Goal: Communication & Community: Answer question/provide support

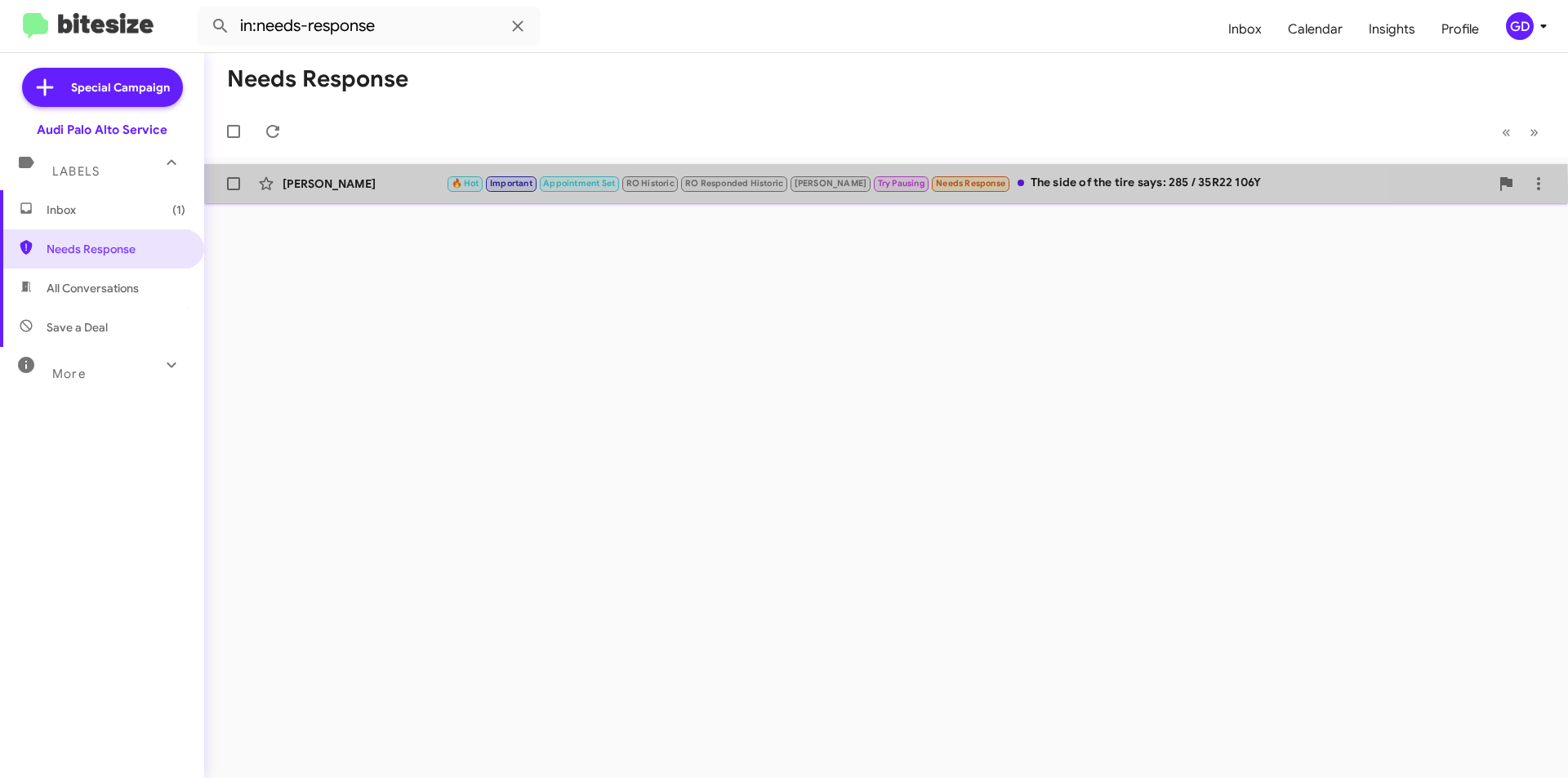
click at [338, 189] on div "[PERSON_NAME]" at bounding box center [363, 183] width 163 height 16
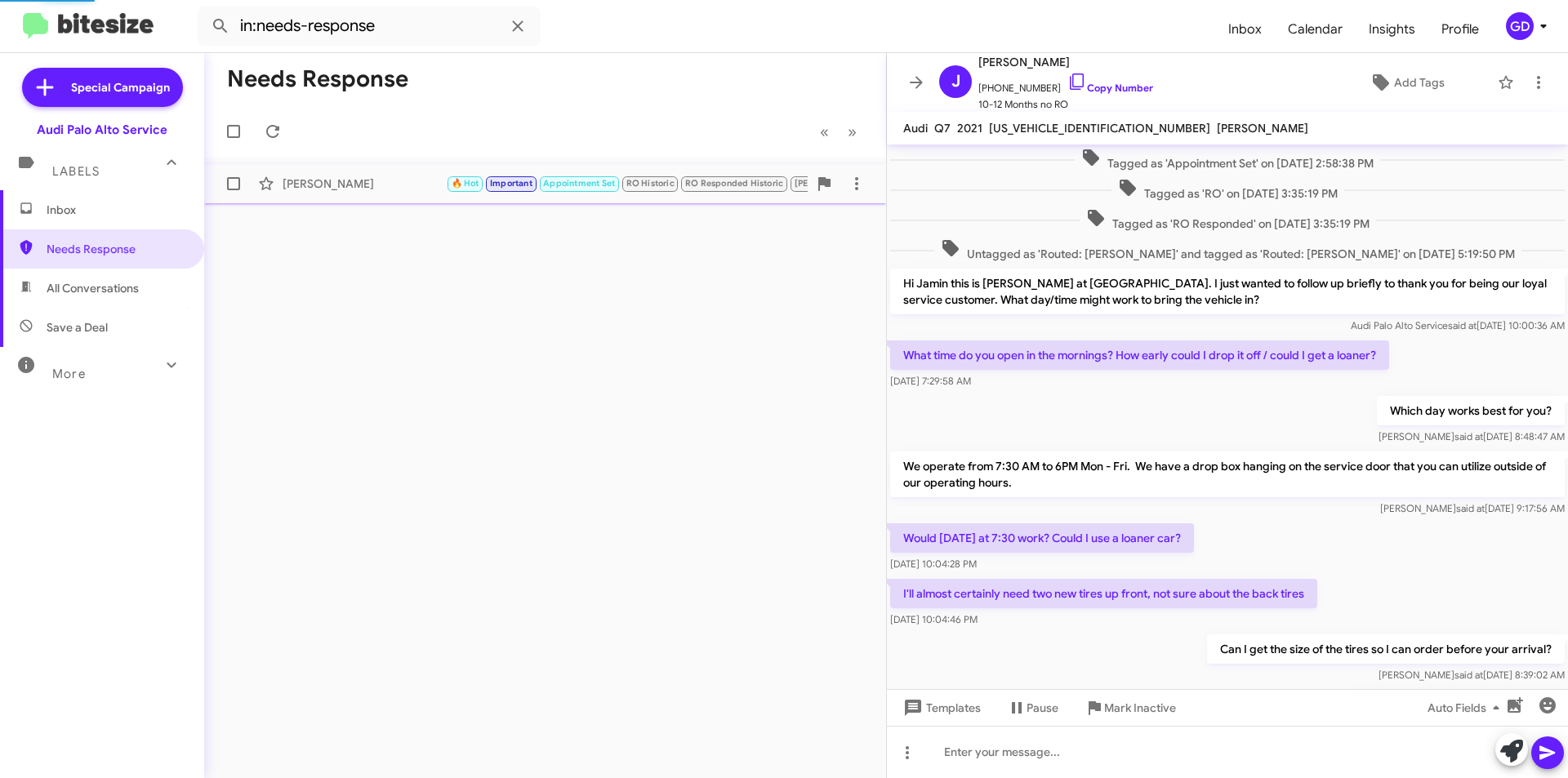
scroll to position [627, 0]
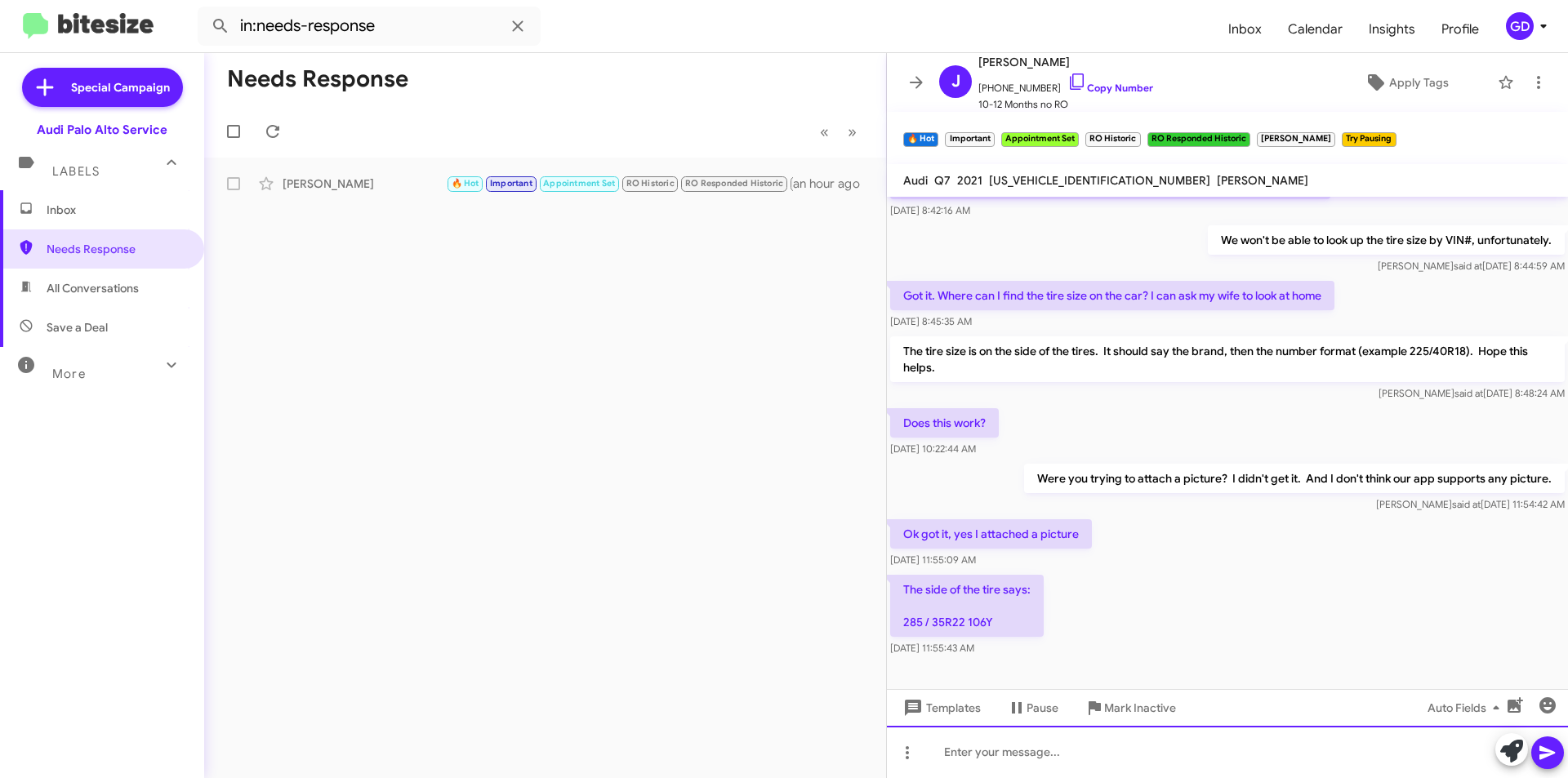
click at [947, 750] on div at bounding box center [1228, 751] width 681 height 52
click at [1549, 756] on icon at bounding box center [1547, 752] width 20 height 20
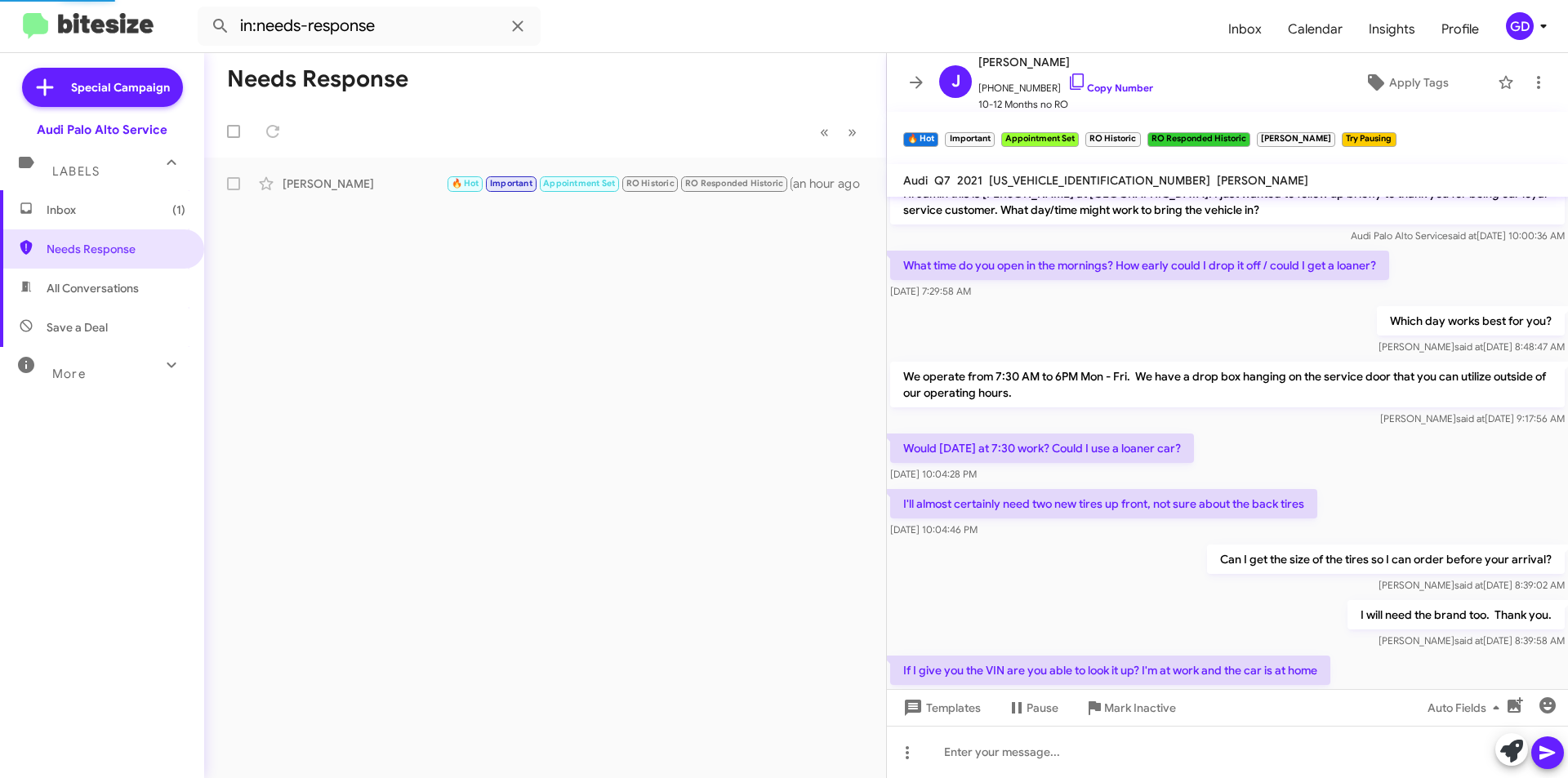
scroll to position [730, 0]
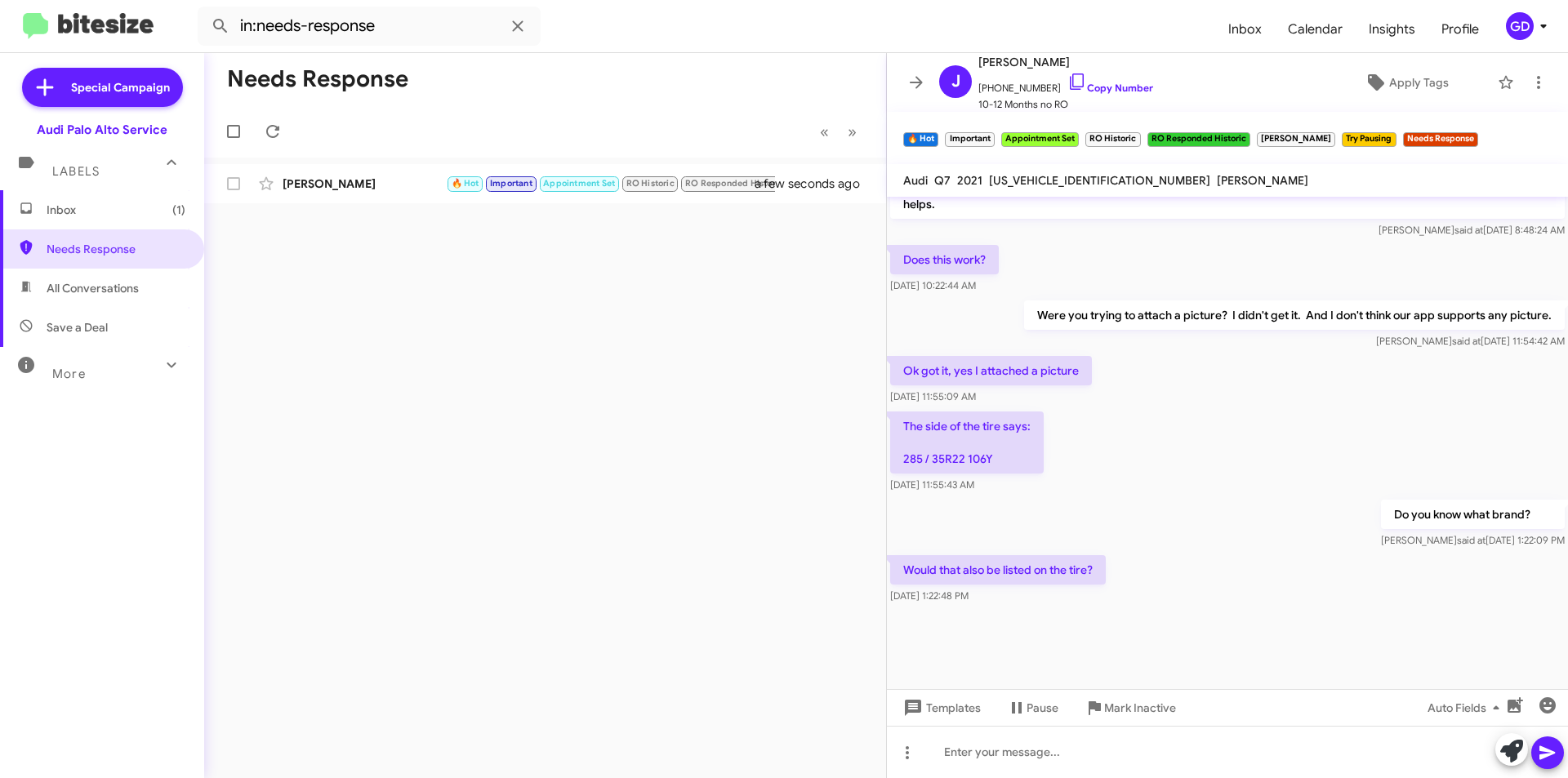
click at [417, 371] on div "Needs Response « Previous » Next [PERSON_NAME] 🔥 Hot Important Appointment Set …" at bounding box center [545, 416] width 682 height 725
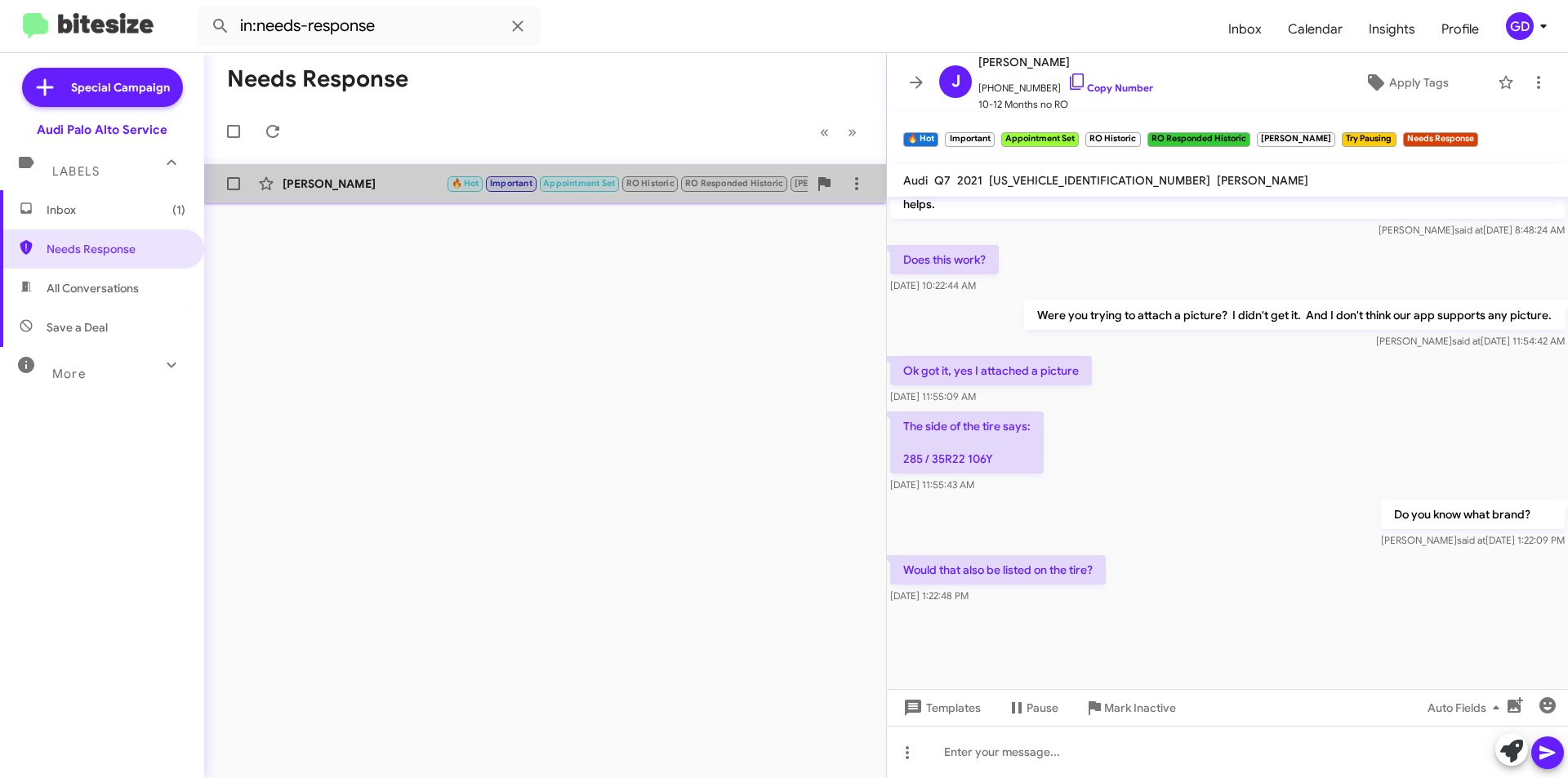
click at [326, 186] on div "[PERSON_NAME]" at bounding box center [363, 183] width 163 height 16
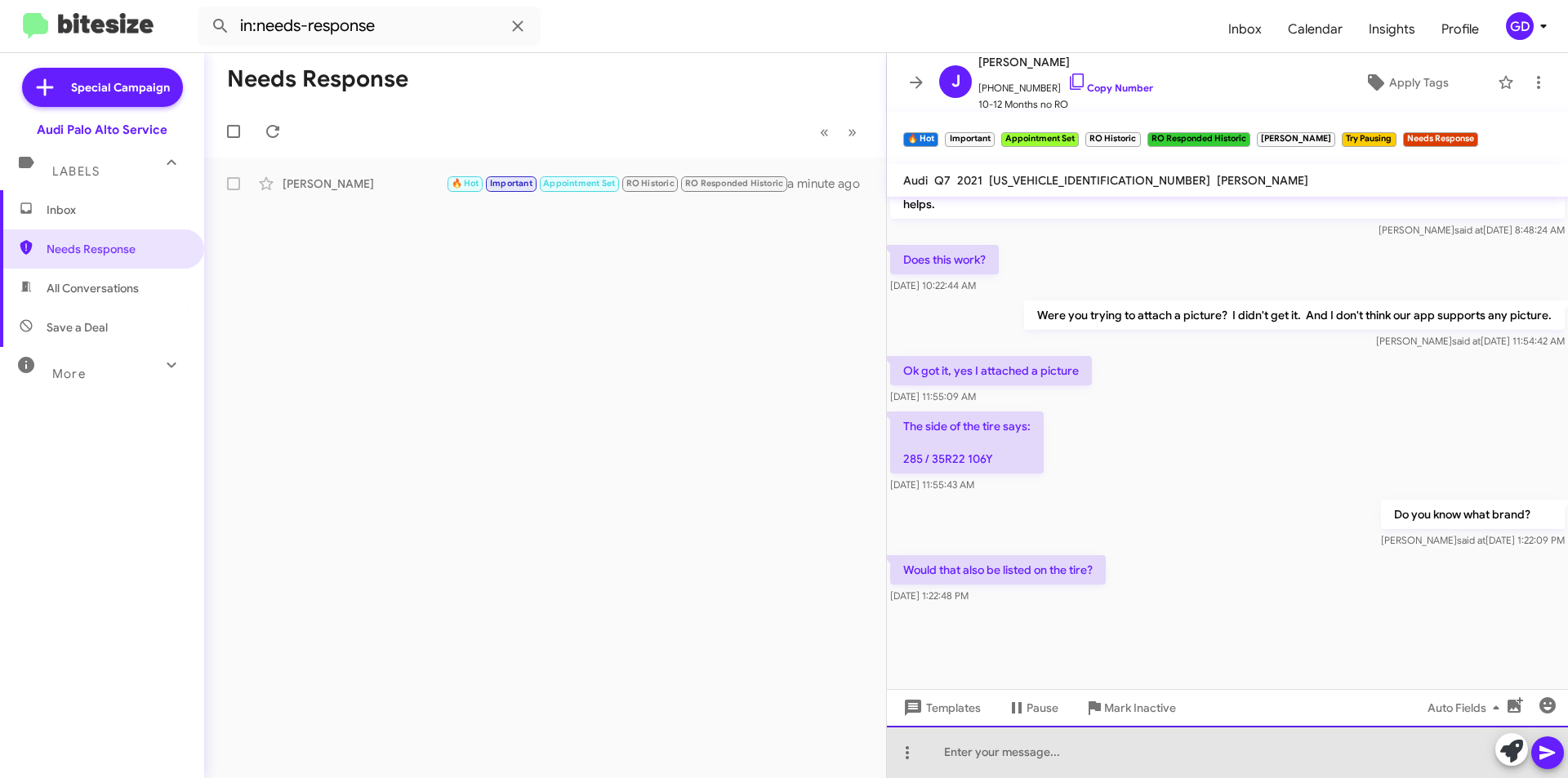
click at [970, 750] on div at bounding box center [1228, 751] width 681 height 52
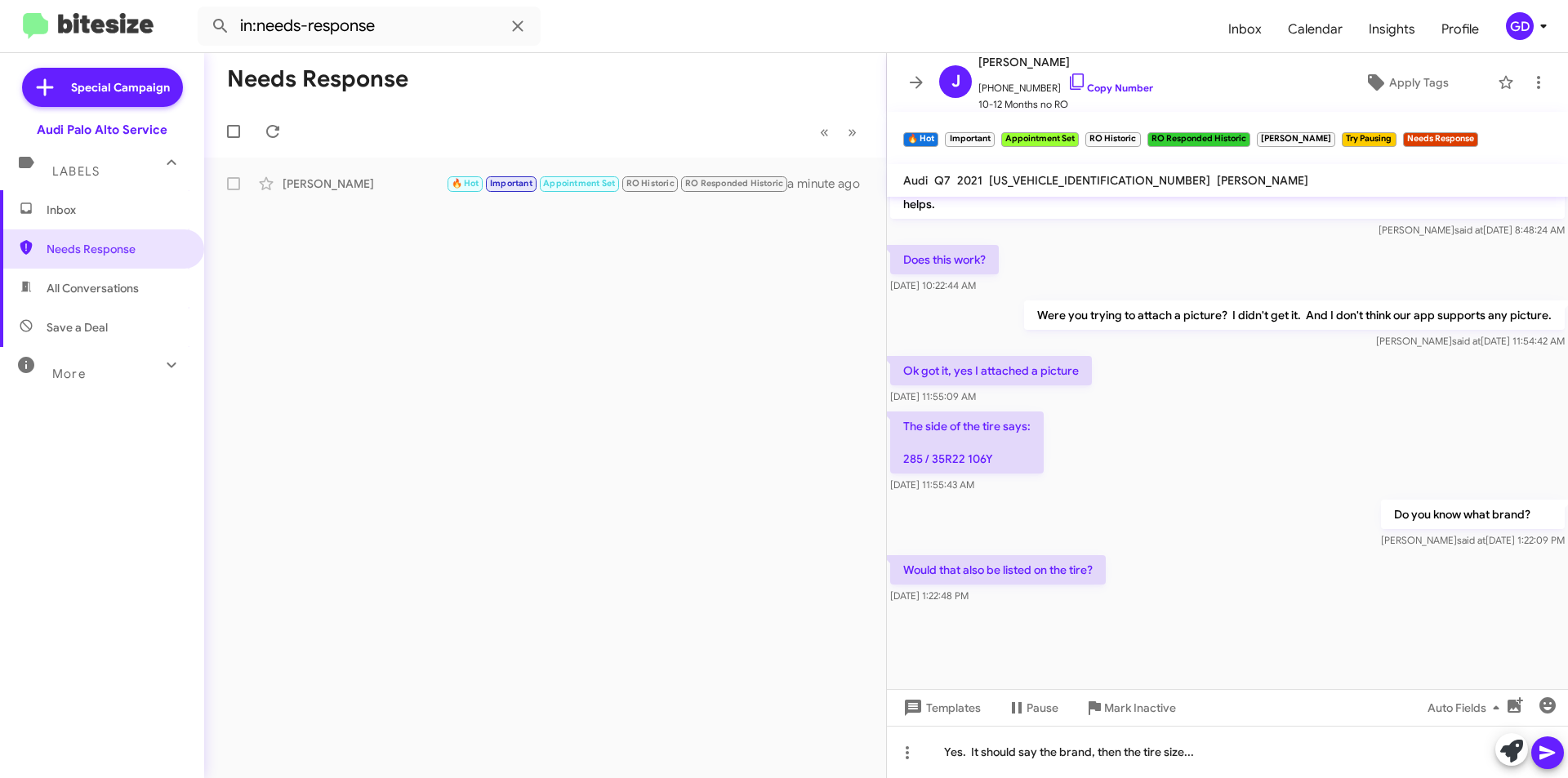
click at [1548, 754] on icon at bounding box center [1547, 752] width 15 height 14
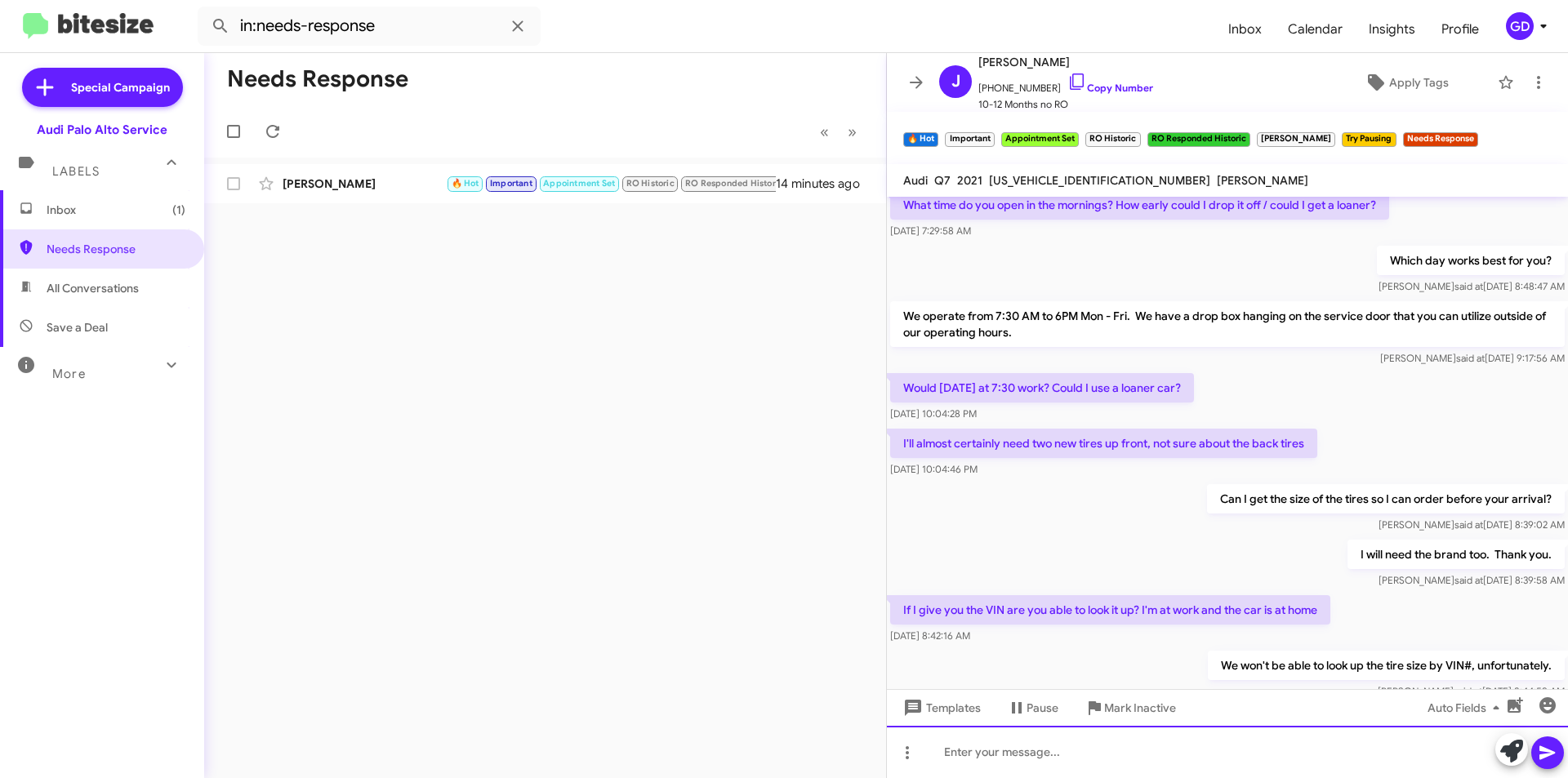
scroll to position [781, 0]
